Goal: Task Accomplishment & Management: Use online tool/utility

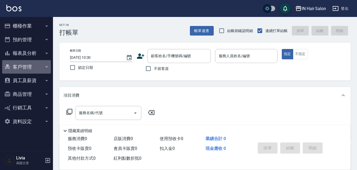
click at [30, 64] on button "客戶管理" at bounding box center [26, 67] width 49 height 14
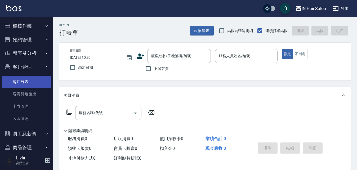
click at [29, 81] on link "客戶列表" at bounding box center [26, 82] width 49 height 12
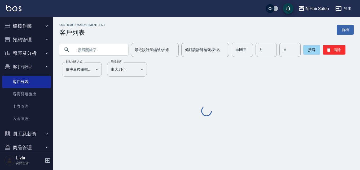
click at [94, 47] on input "text" at bounding box center [99, 50] width 50 height 14
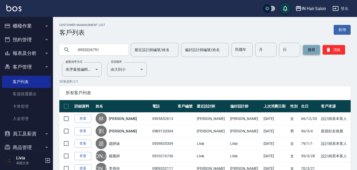
type input "0952026751"
drag, startPoint x: 308, startPoint y: 47, endPoint x: 273, endPoint y: 59, distance: 37.1
click at [308, 47] on button "搜尋" at bounding box center [311, 50] width 17 height 10
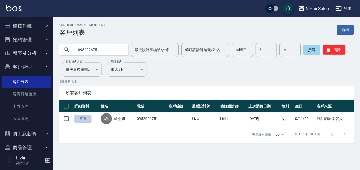
drag, startPoint x: 85, startPoint y: 120, endPoint x: 103, endPoint y: 108, distance: 21.3
click at [85, 119] on link "查看" at bounding box center [82, 119] width 17 height 8
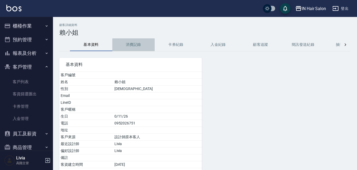
click at [135, 47] on button "消費記錄" at bounding box center [133, 44] width 42 height 13
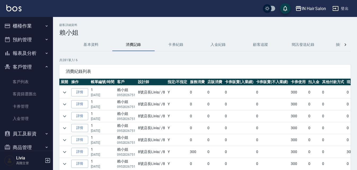
scroll to position [79, 0]
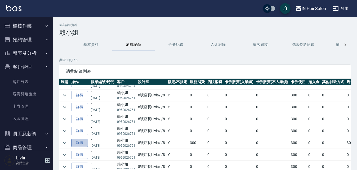
click at [80, 143] on link "詳情" at bounding box center [79, 143] width 17 height 8
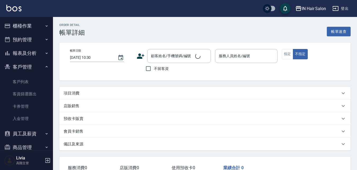
type input "[DATE] 10:29"
type input "8號店長Livia-8"
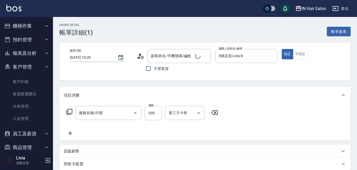
type input "成人剪髮(201)"
type input "賴小姐/0952026751/"
type input "洗髮券(1/1) A000232"
click at [24, 25] on button "櫃檯作業" at bounding box center [26, 26] width 49 height 14
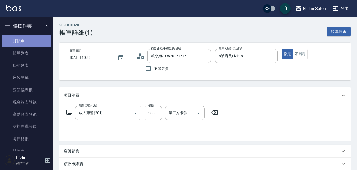
click at [30, 39] on link "打帳單" at bounding box center [26, 41] width 49 height 12
